Goal: Task Accomplishment & Management: Manage account settings

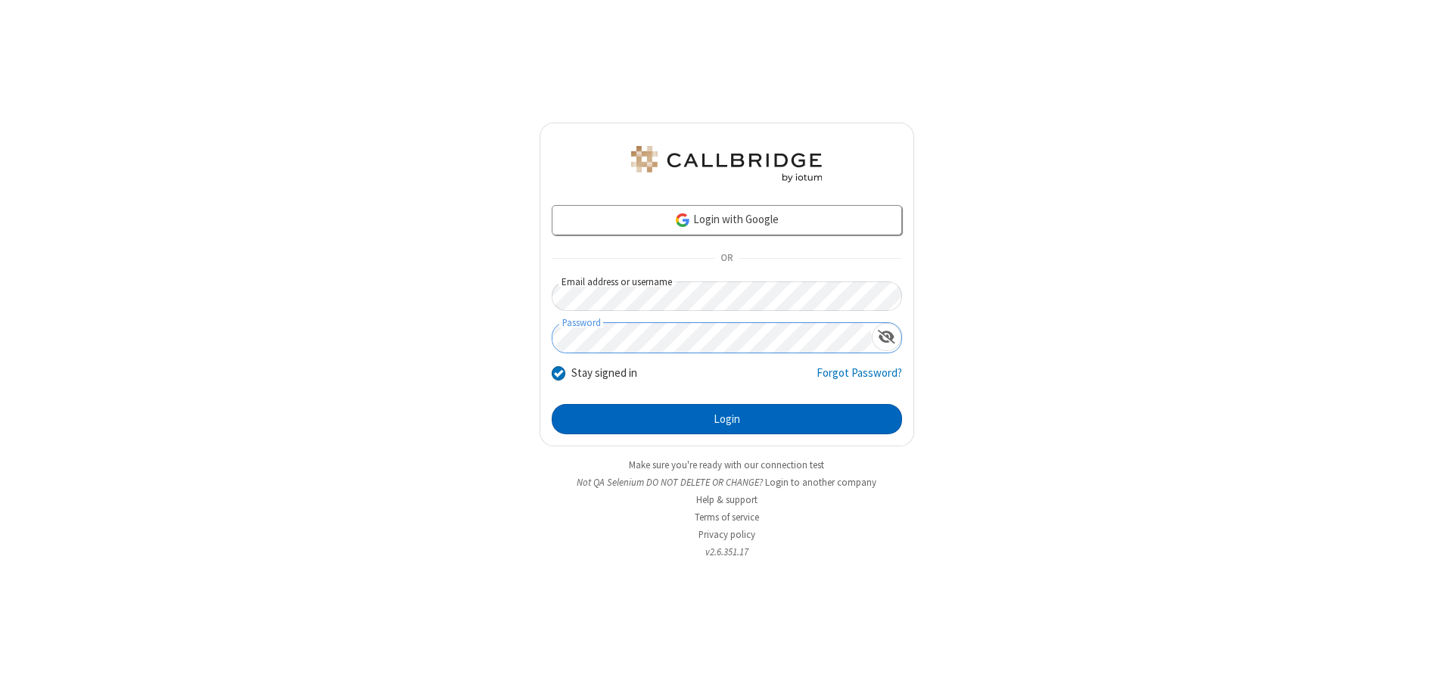
click at [726, 419] on button "Login" at bounding box center [727, 419] width 350 height 30
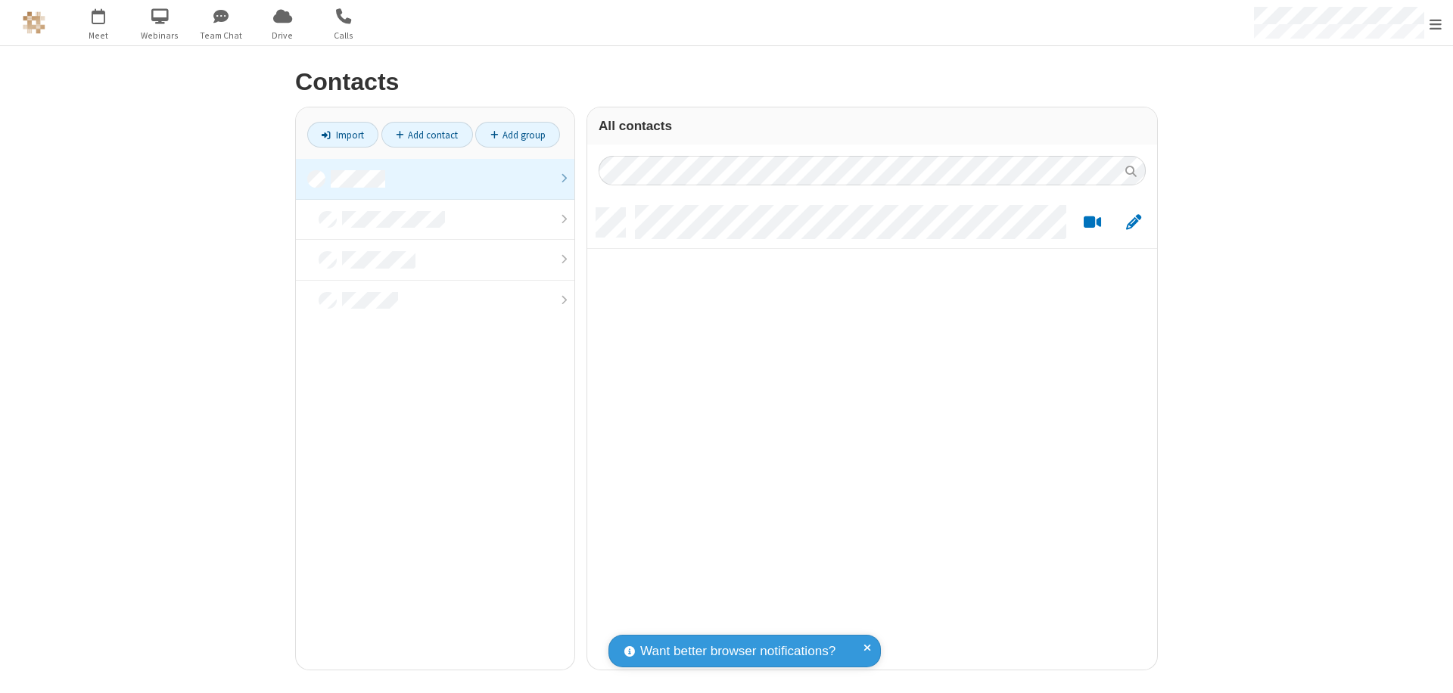
scroll to position [462, 558]
click at [435, 179] on link at bounding box center [435, 179] width 278 height 41
click at [427, 135] on link "Add contact" at bounding box center [427, 135] width 92 height 26
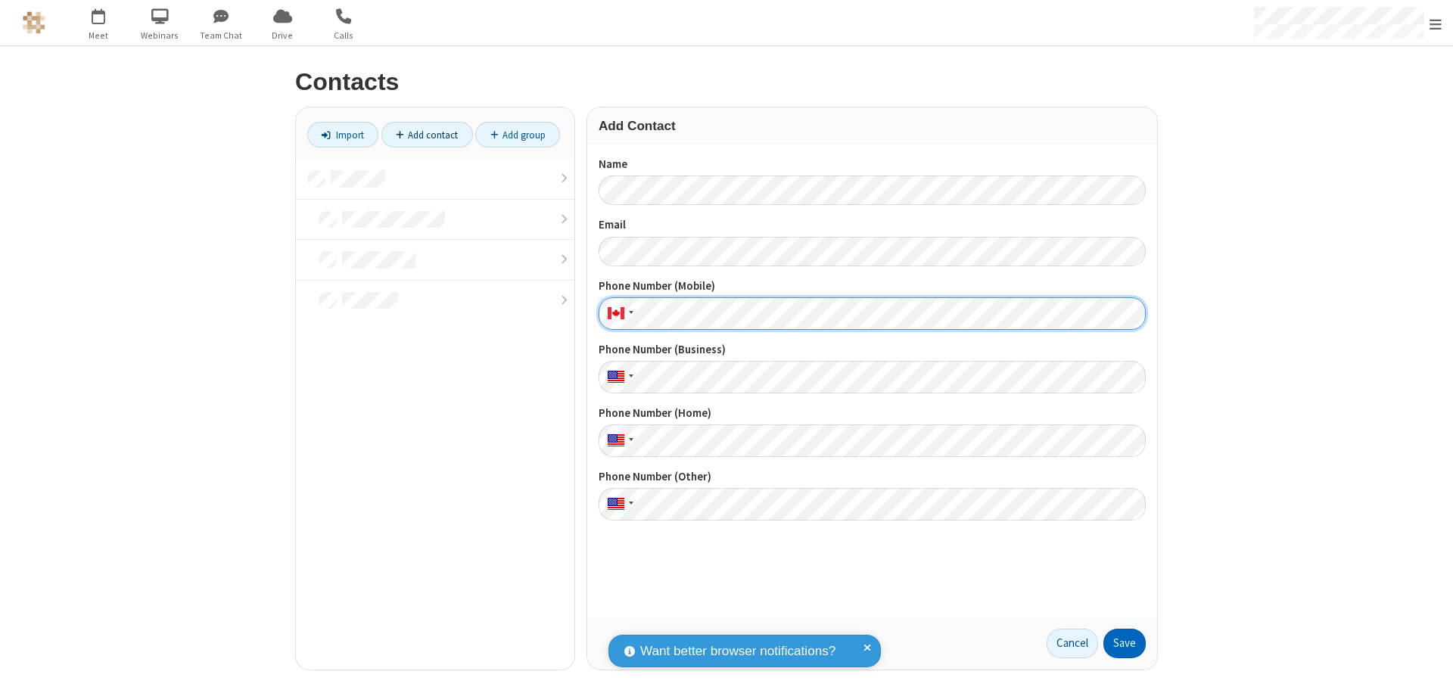
click at [1124, 643] on button "Save" at bounding box center [1124, 644] width 42 height 30
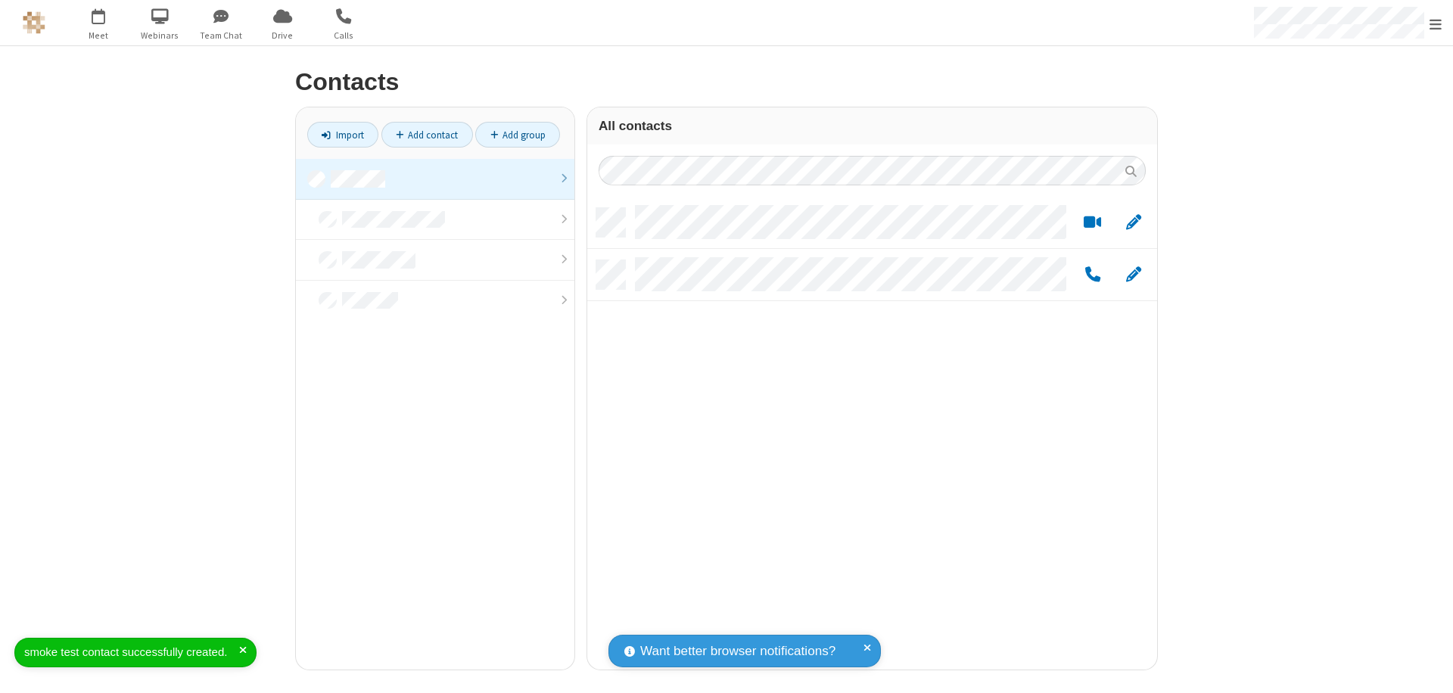
scroll to position [462, 558]
click at [427, 135] on link "Add contact" at bounding box center [427, 135] width 92 height 26
